Goal: Task Accomplishment & Management: Use online tool/utility

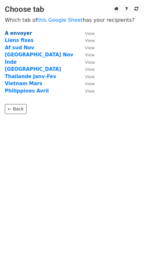
click at [23, 32] on strong "A envoyer" at bounding box center [18, 33] width 27 height 6
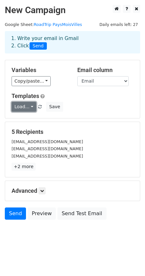
click at [27, 105] on link "Load..." at bounding box center [24, 107] width 25 height 10
click at [27, 120] on link "EN Long JA 2025" at bounding box center [41, 121] width 58 height 10
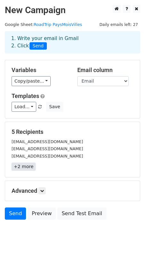
click at [22, 168] on link "+2 more" at bounding box center [24, 167] width 24 height 8
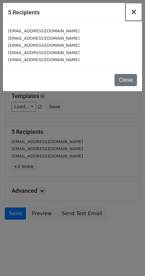
click at [134, 12] on span "×" at bounding box center [133, 11] width 6 height 9
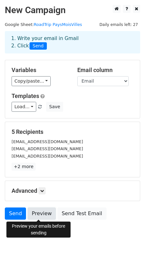
click at [39, 213] on link "Preview" at bounding box center [42, 214] width 28 height 12
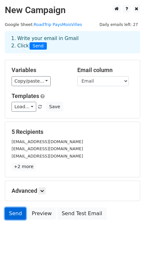
click at [17, 214] on link "Send" at bounding box center [15, 214] width 21 height 12
